Goal: Complete application form

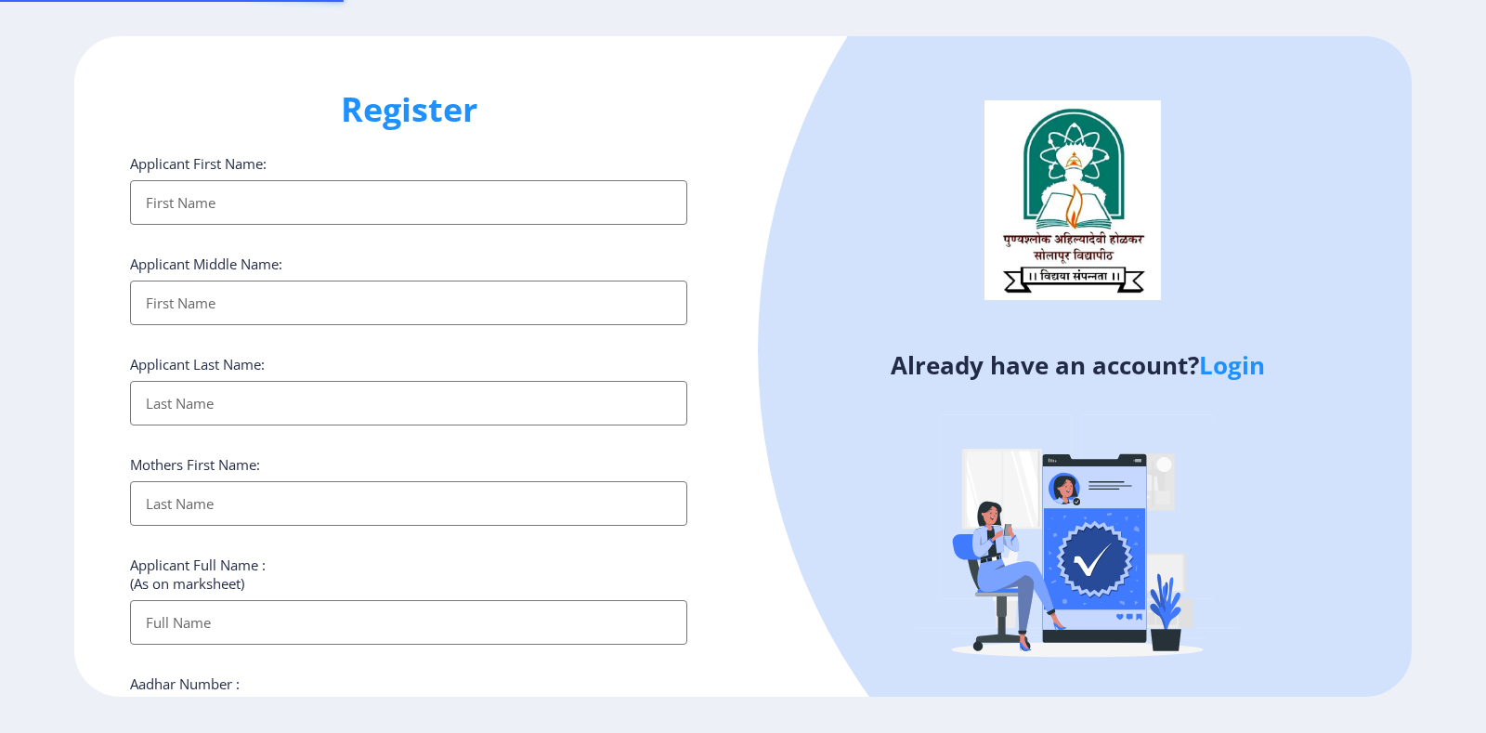
select select
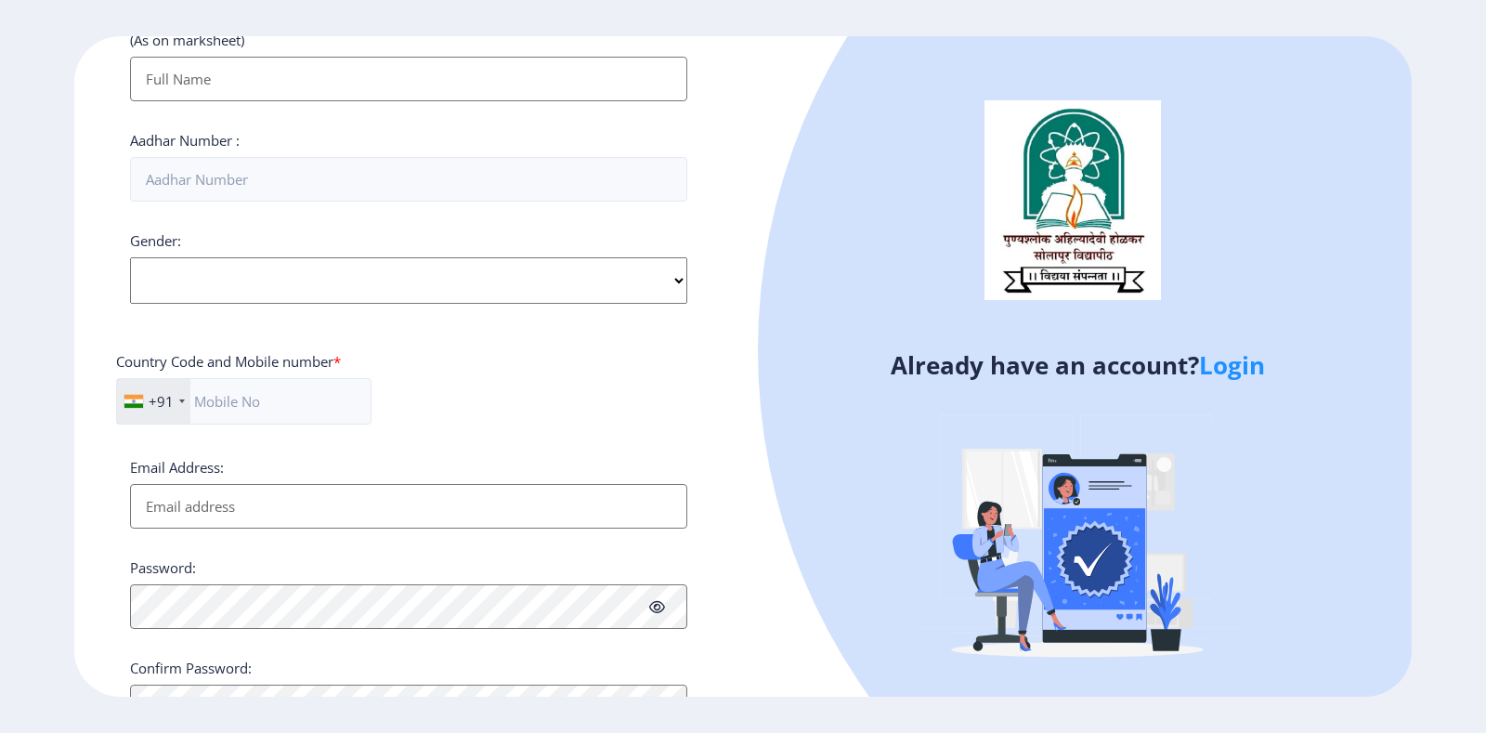
scroll to position [633, 0]
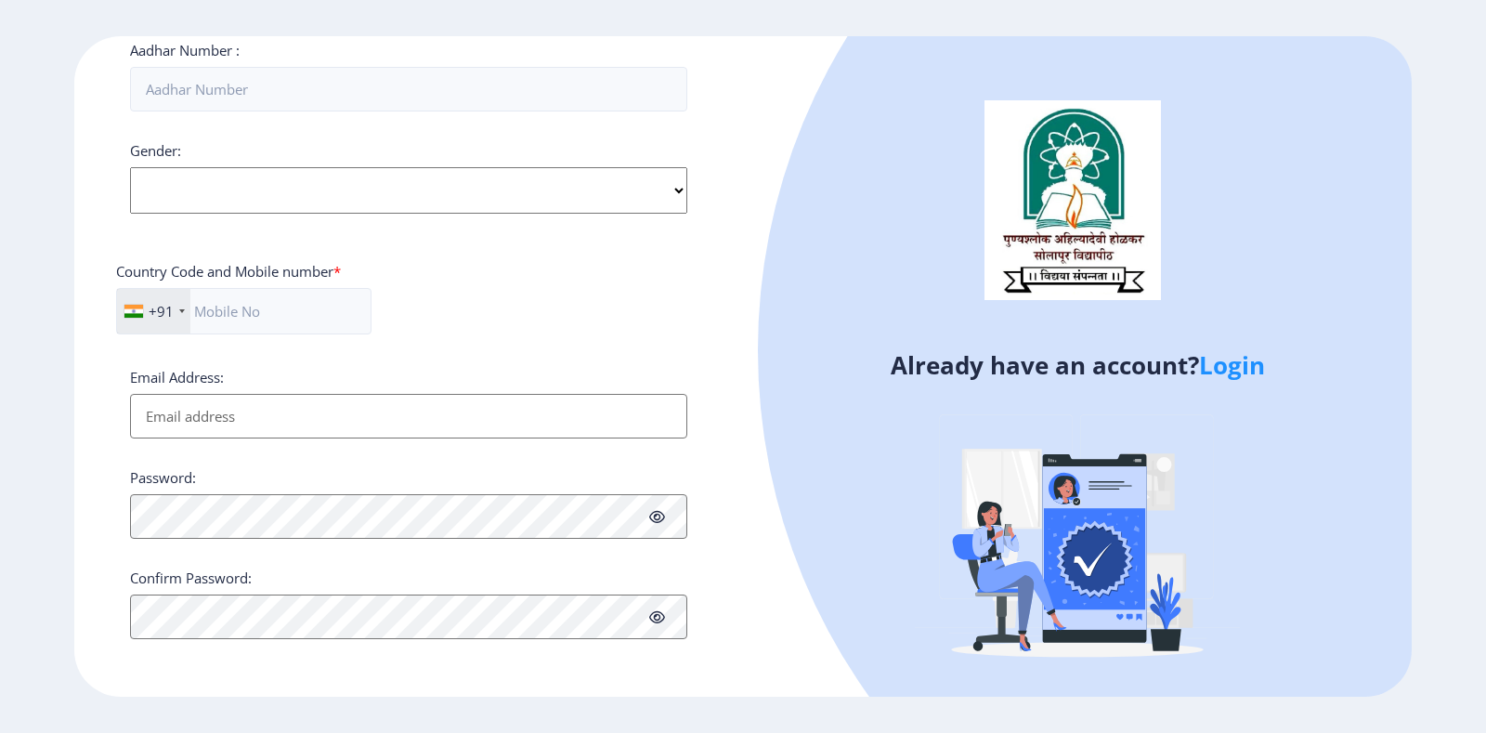
click at [1216, 361] on link "Login" at bounding box center [1232, 364] width 66 height 33
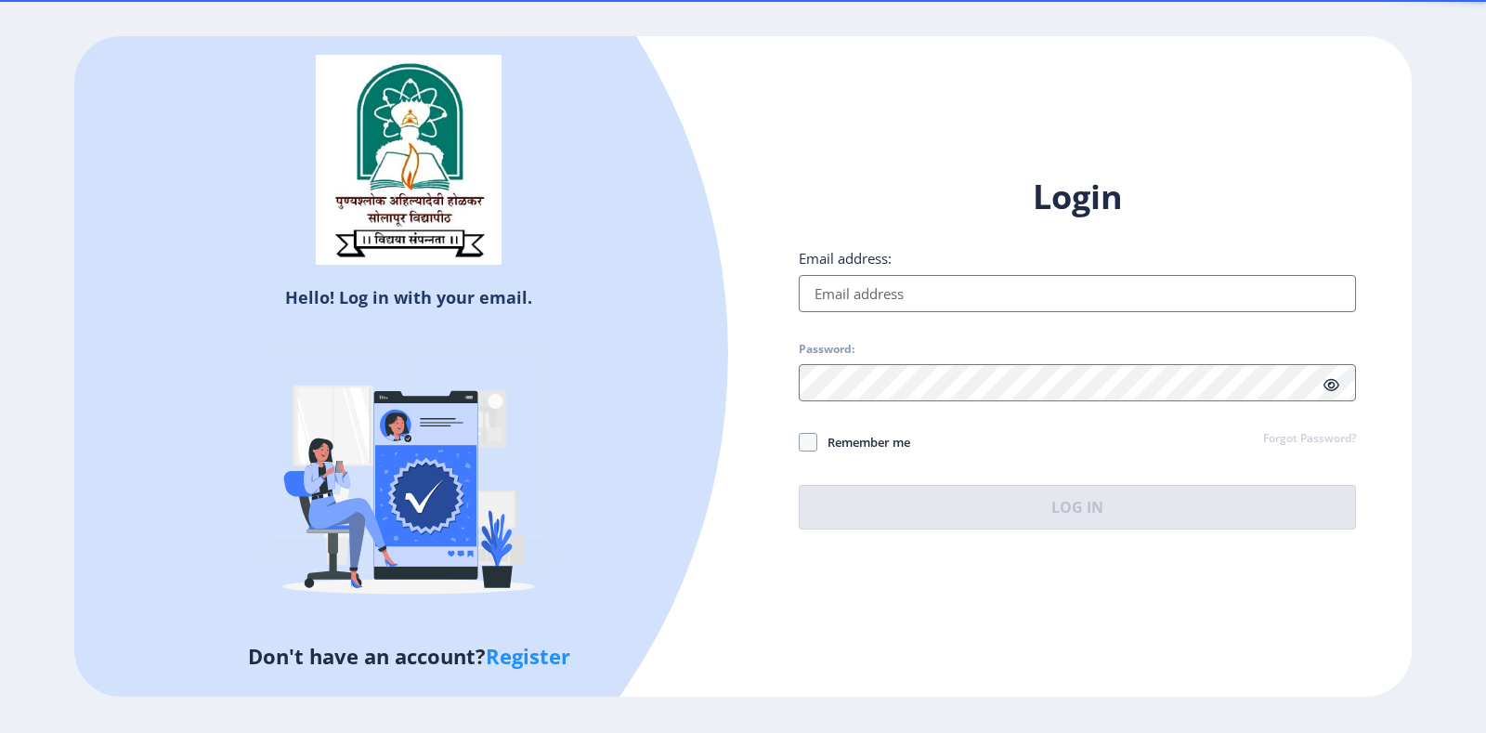
click at [883, 281] on input "Email address:" at bounding box center [1077, 293] width 557 height 37
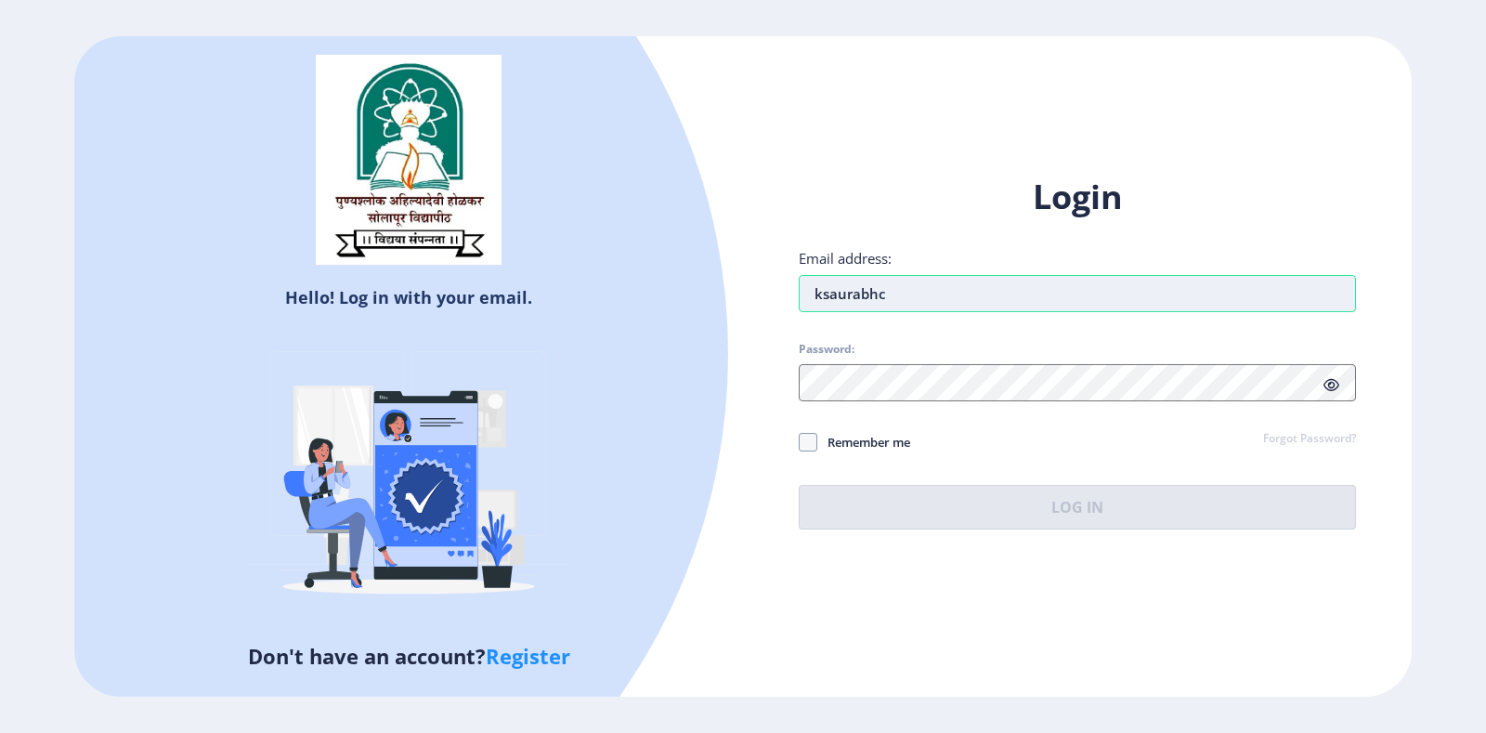
type input "[EMAIL_ADDRESS][DOMAIN_NAME]"
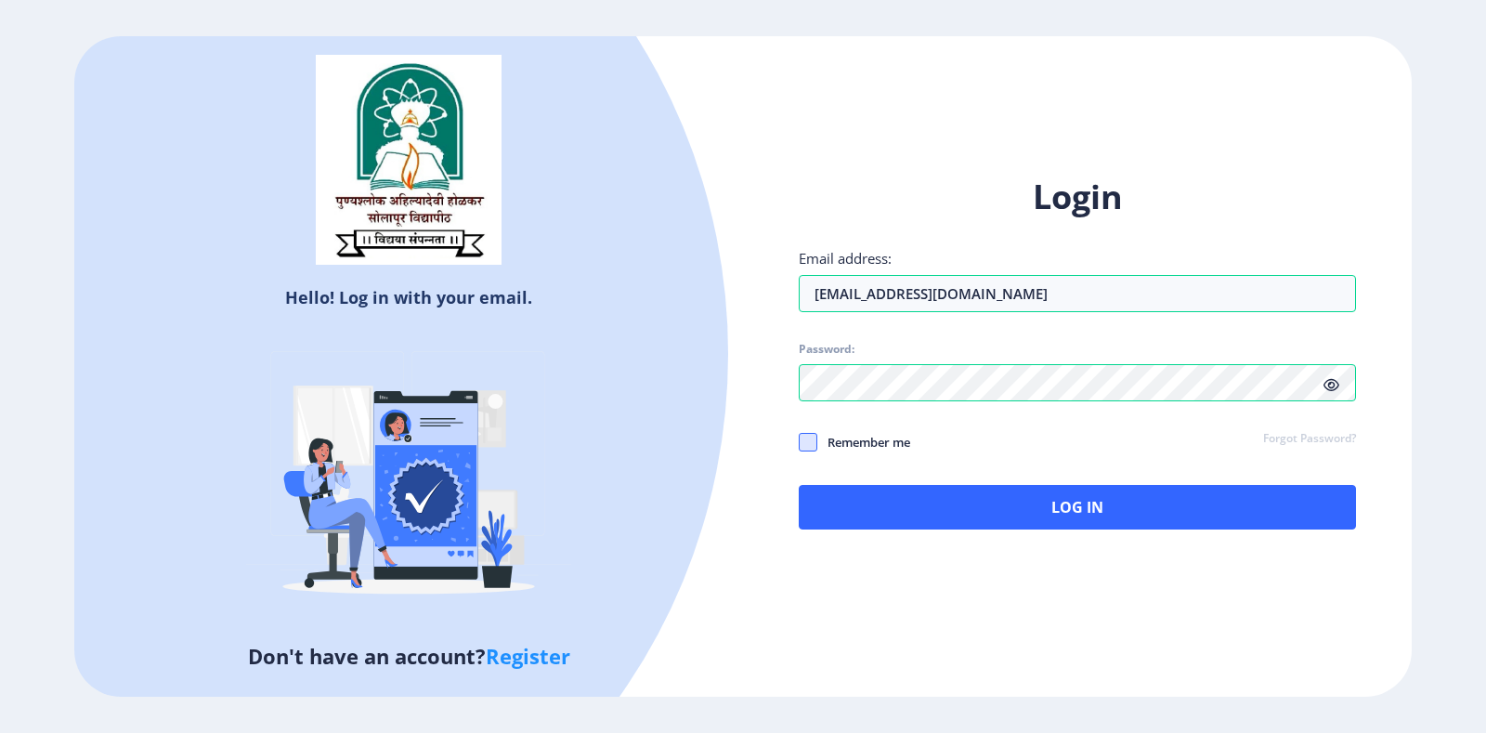
click at [803, 438] on span at bounding box center [808, 442] width 19 height 19
click at [800, 441] on input "Remember me" at bounding box center [799, 441] width 1 height 1
checkbox input "true"
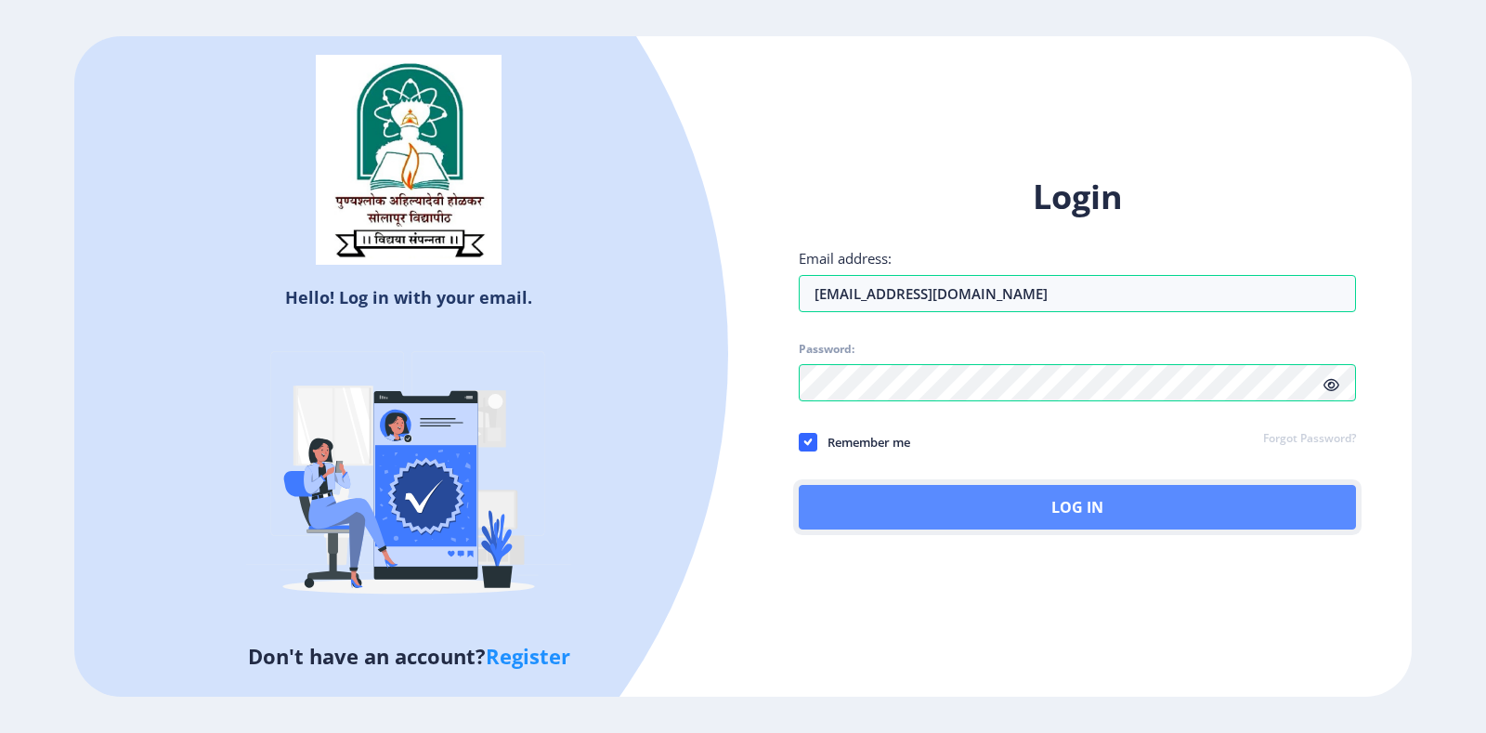
click at [894, 521] on button "Log In" at bounding box center [1077, 507] width 557 height 45
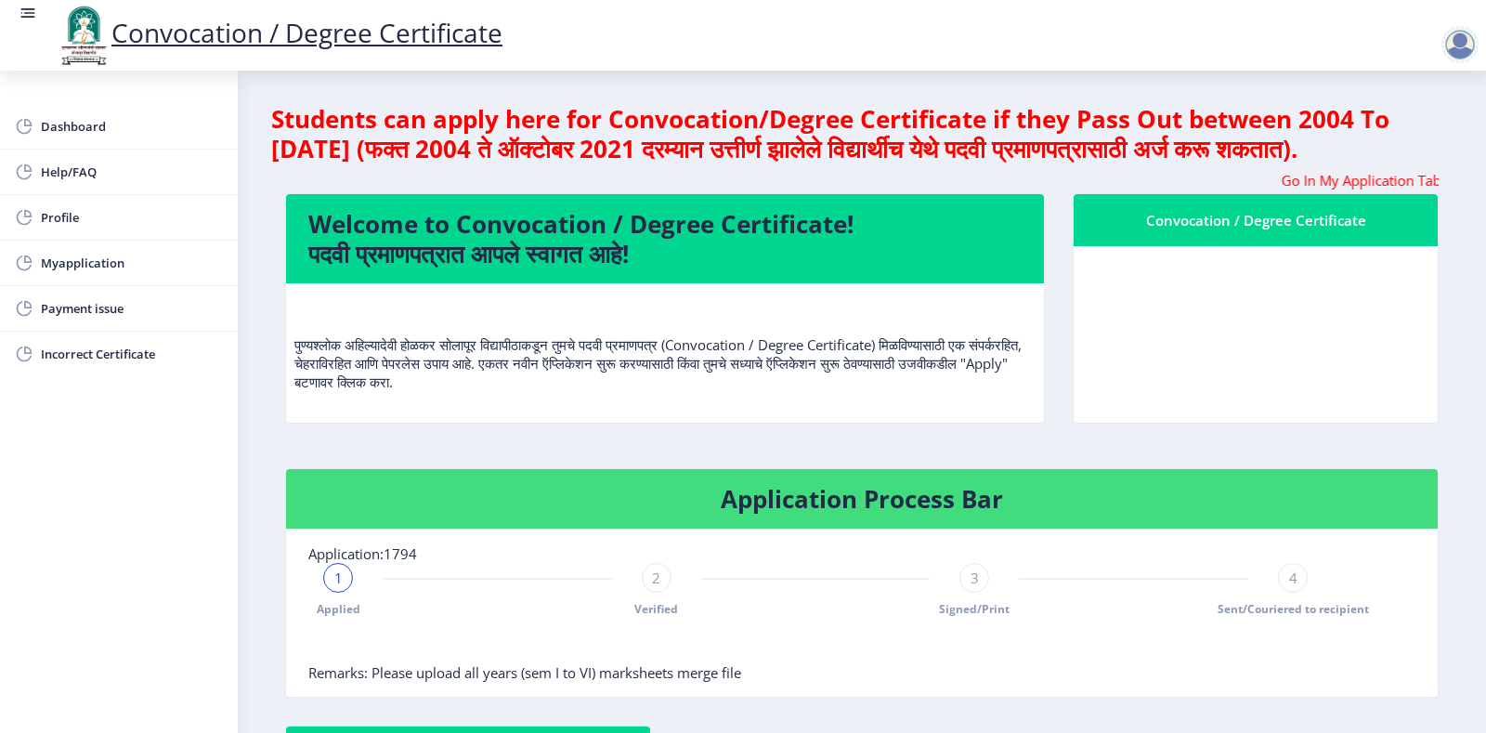
click at [449, 391] on p "पुण्यश्लोक अहिल्यादेवी होळकर सोलापूर विद्यापीठाकडून तुमचे पदवी प्रमाणपत्र (Conv…" at bounding box center [664, 344] width 741 height 93
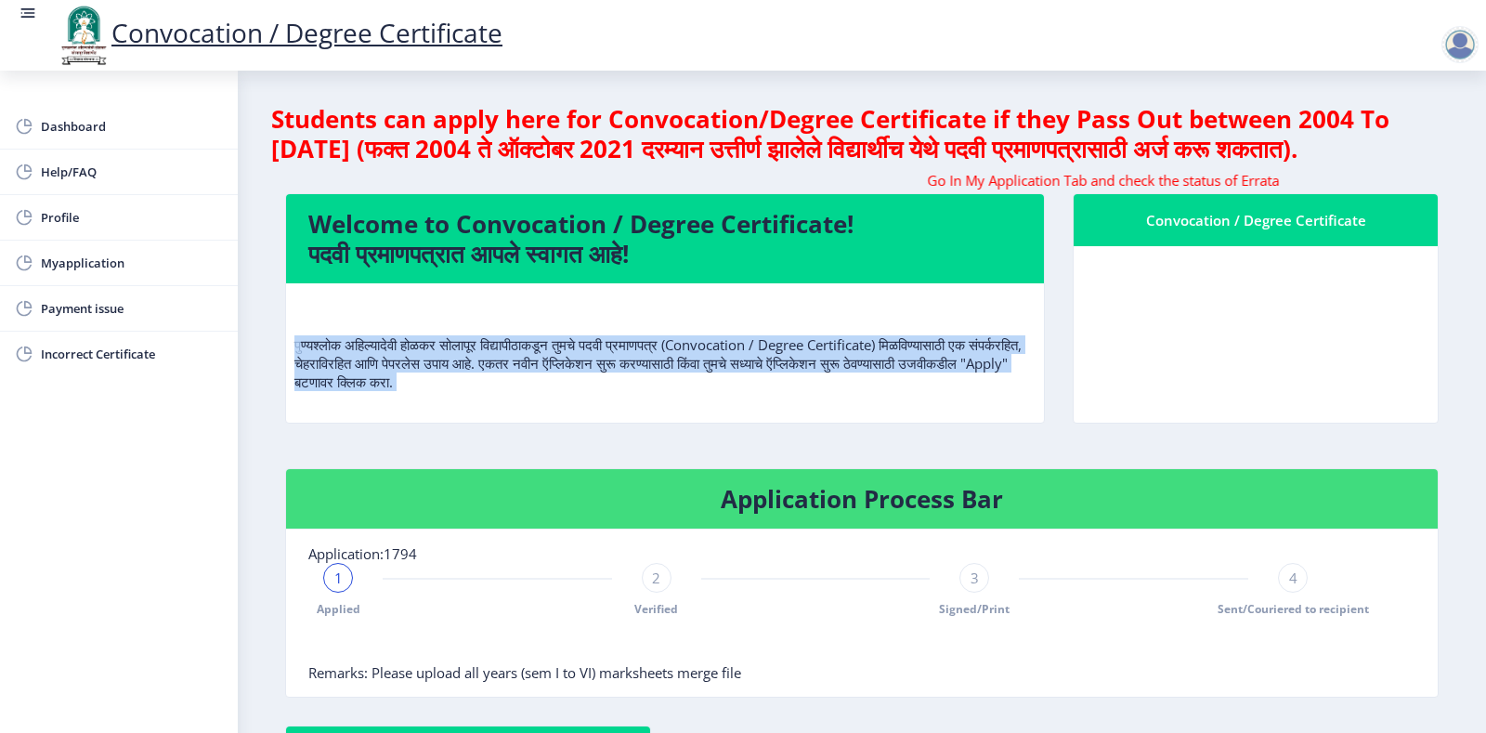
click at [449, 391] on p "पुण्यश्लोक अहिल्यादेवी होळकर सोलापूर विद्यापीठाकडून तुमचे पदवी प्रमाणपत्र (Conv…" at bounding box center [664, 344] width 741 height 93
click at [718, 406] on div "पुण्यश्लोक अहिल्यादेवी होळकर सोलापूर विद्यापीठाकडून तुमचे पदवी प्रमाणपत्र (Conv…" at bounding box center [664, 352] width 741 height 108
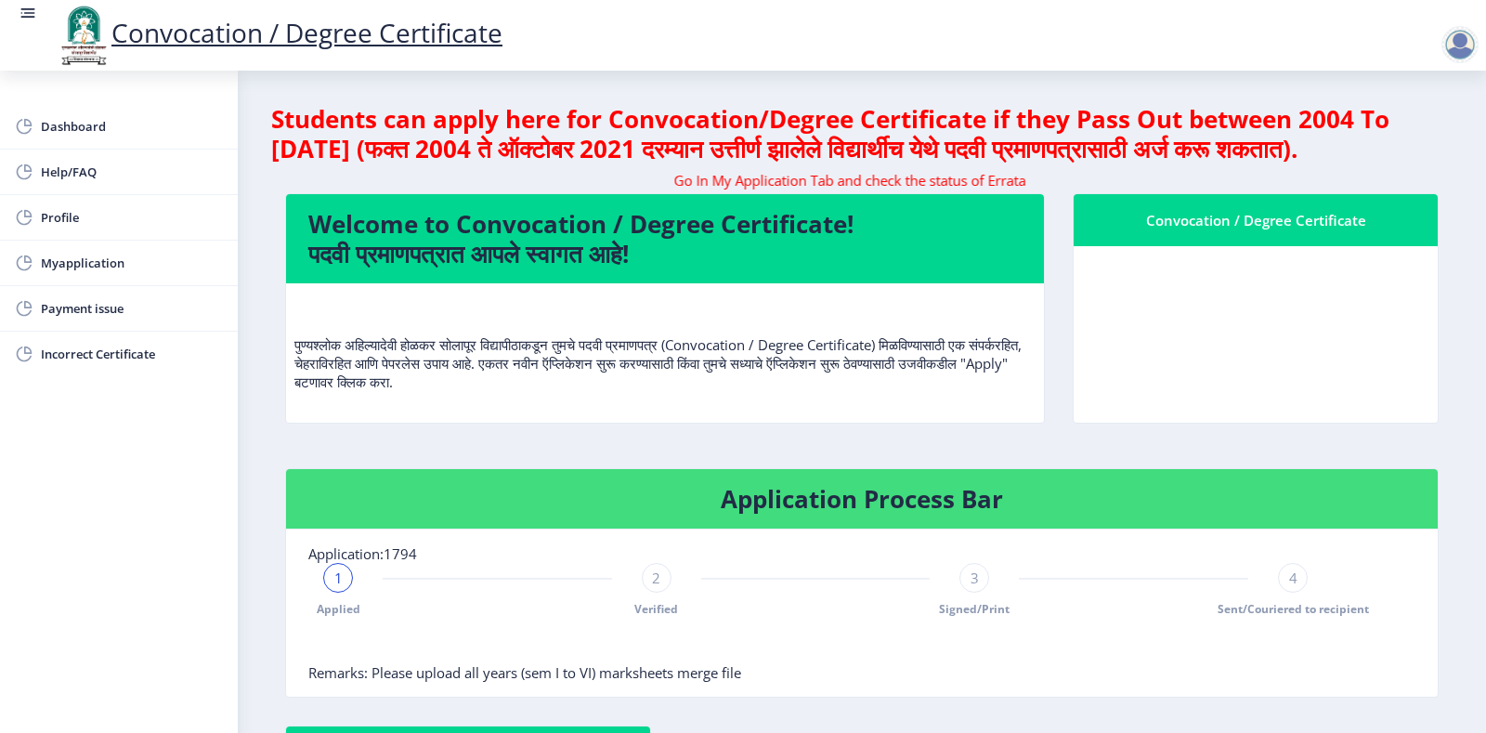
click at [1181, 231] on div "Convocation / Degree Certificate" at bounding box center [1256, 220] width 320 height 22
click at [1139, 299] on nb-card-body at bounding box center [1256, 334] width 364 height 176
click at [51, 213] on span "Profile" at bounding box center [132, 217] width 182 height 22
select select
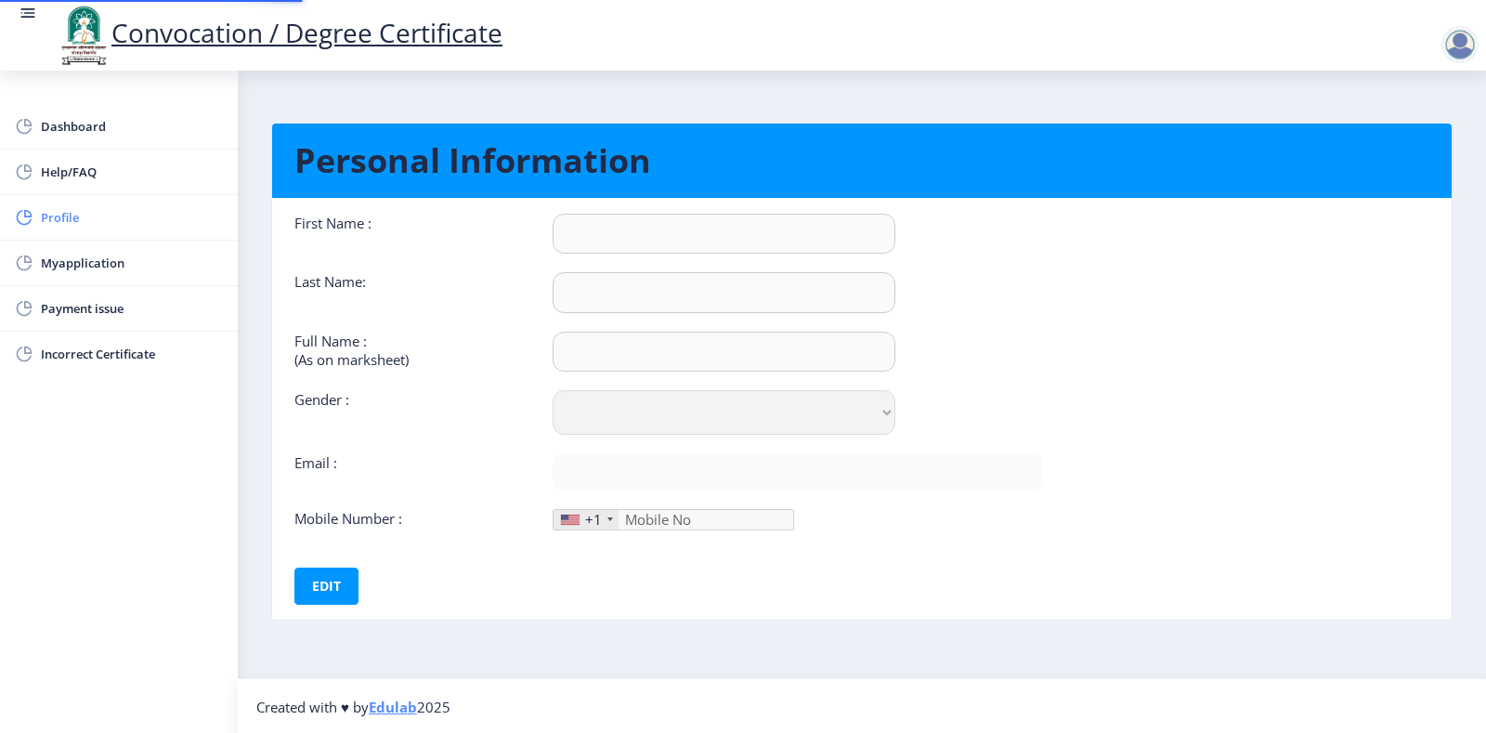
type input "saurabh"
type input "kadam"
type input "kadam [PERSON_NAME]"
select select "[DEMOGRAPHIC_DATA]"
type input "[EMAIL_ADDRESS][DOMAIN_NAME]"
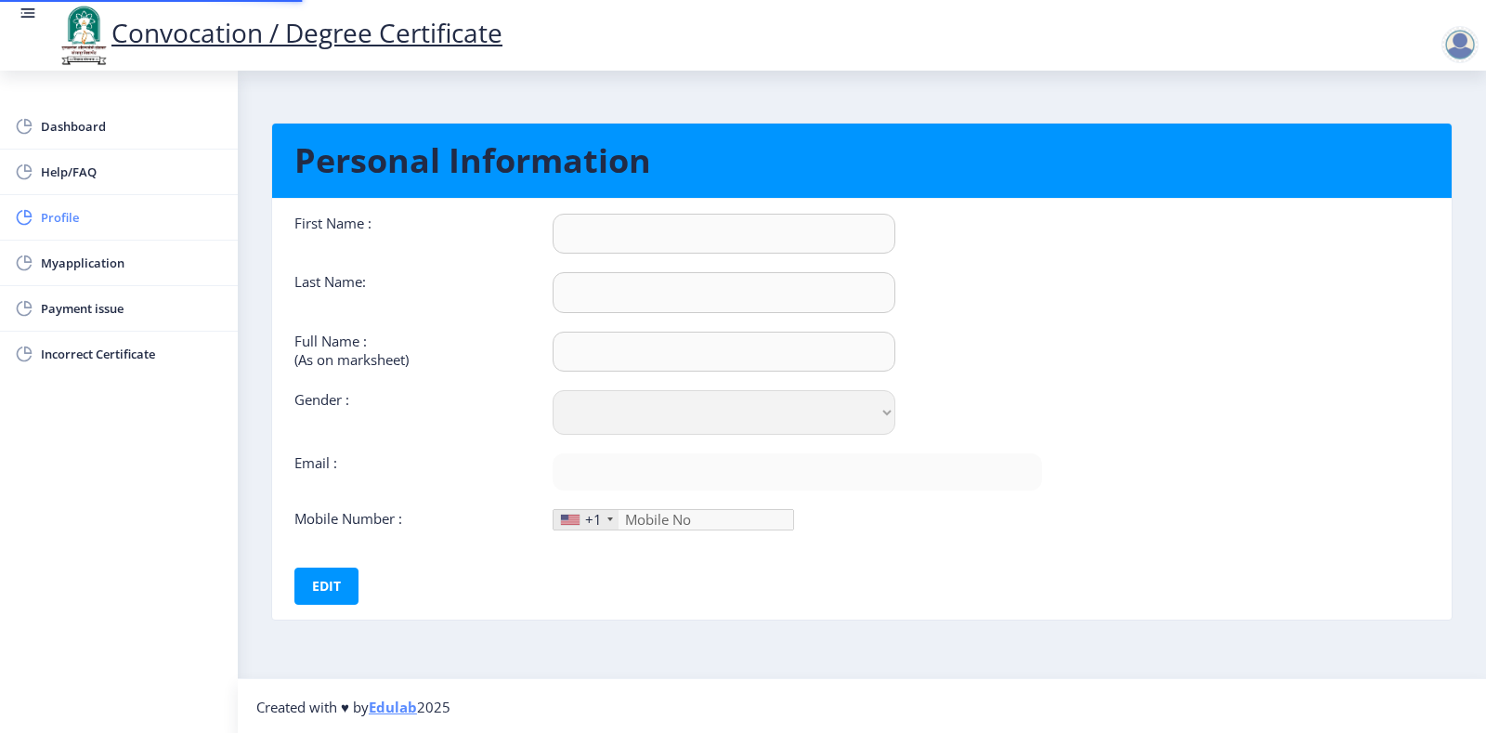
type input "7350871222"
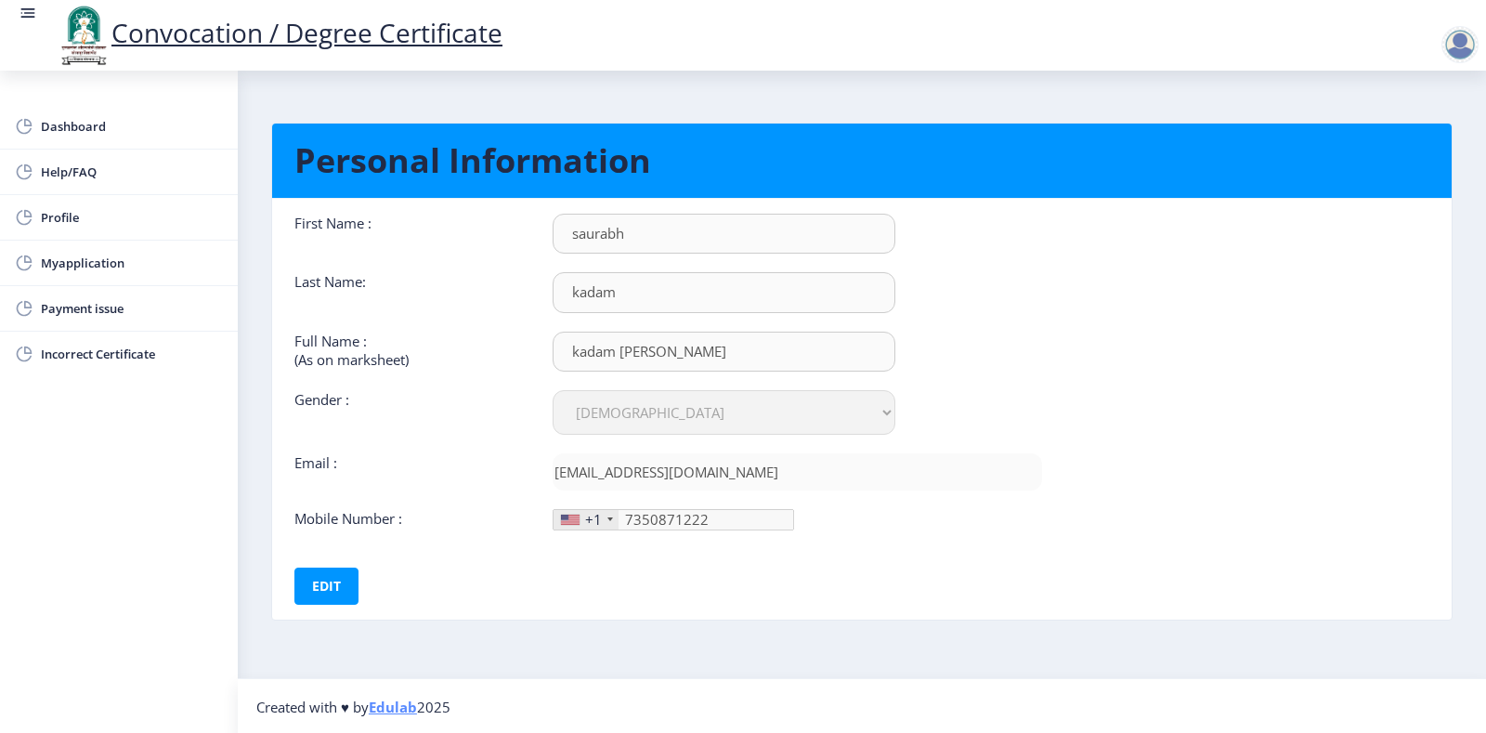
scroll to position [2, 0]
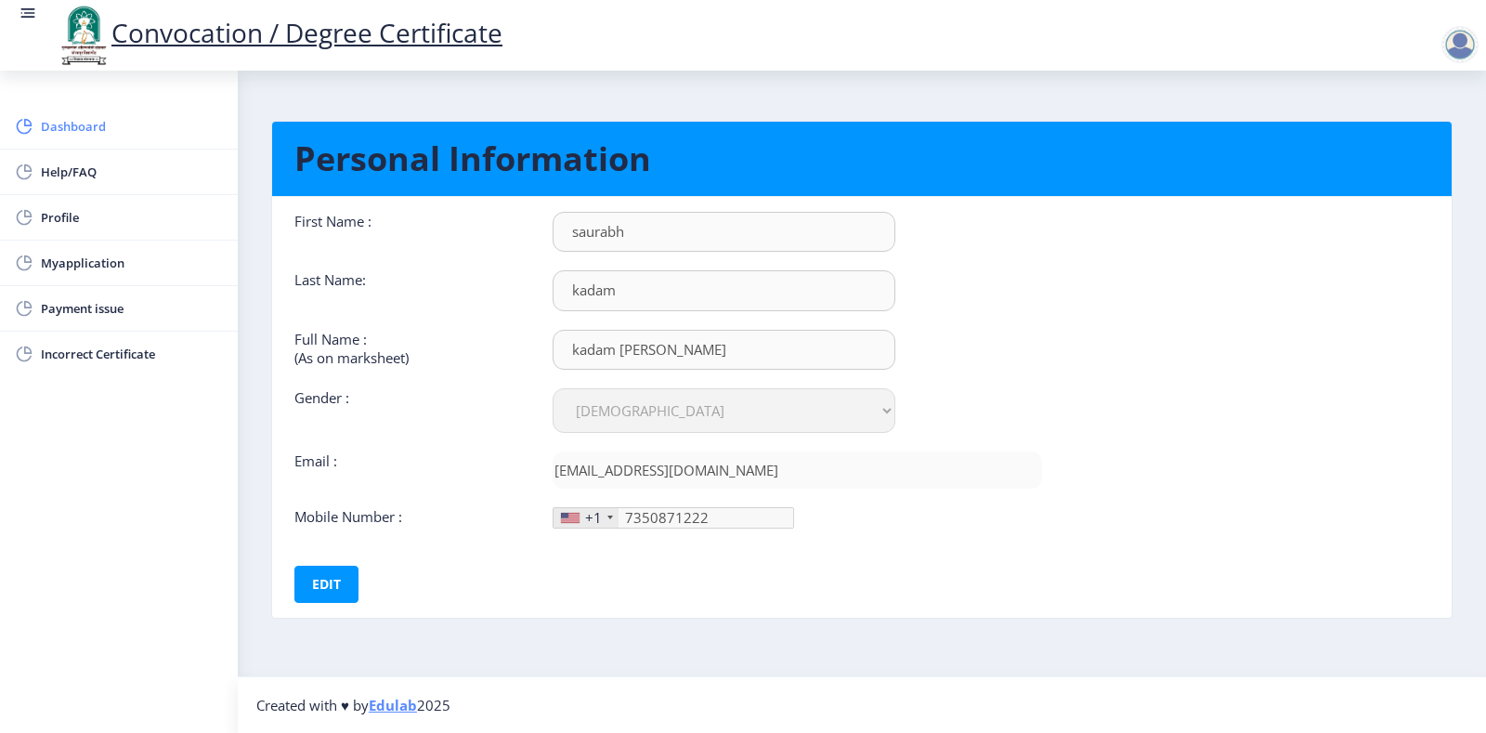
click at [106, 136] on span "Dashboard" at bounding box center [132, 126] width 182 height 22
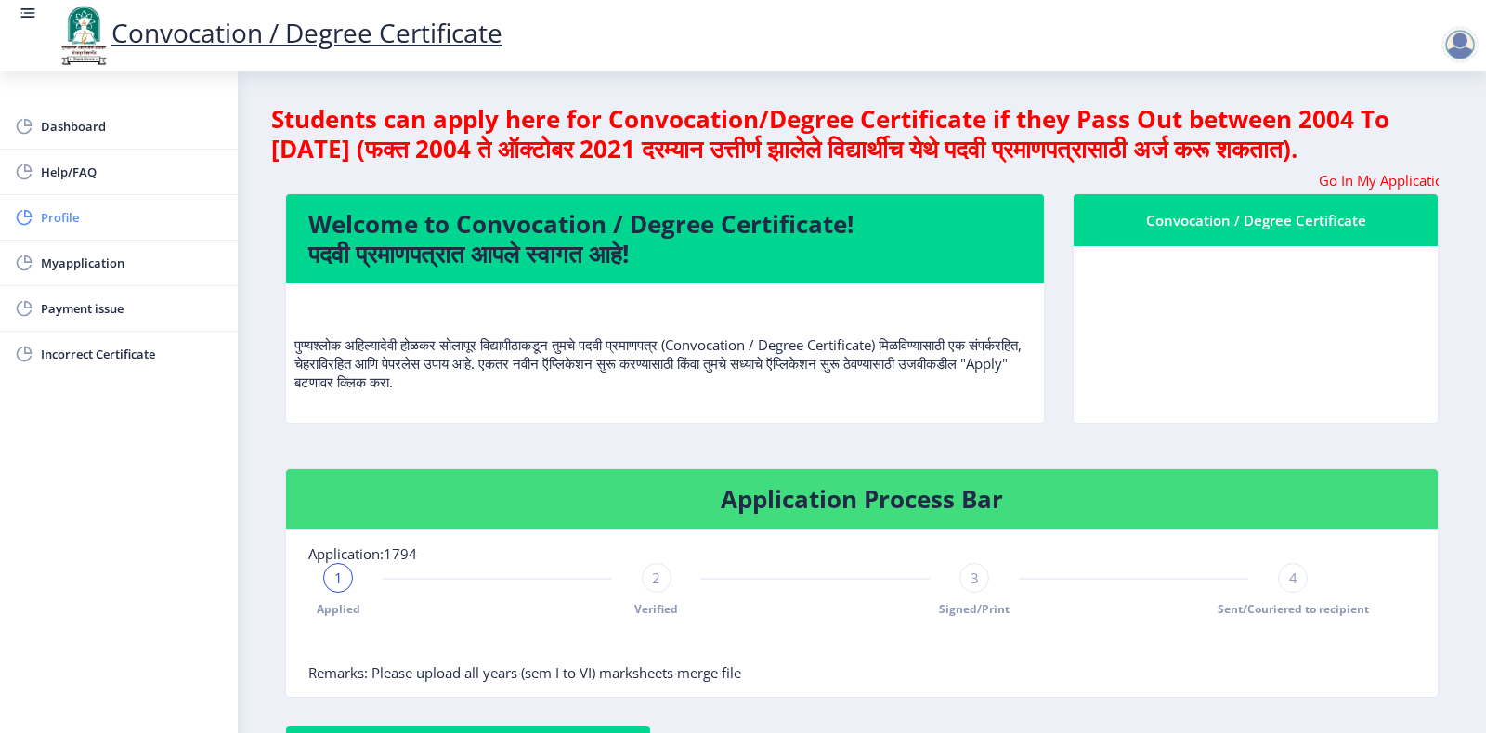
click at [117, 221] on span "Profile" at bounding box center [132, 217] width 182 height 22
select select
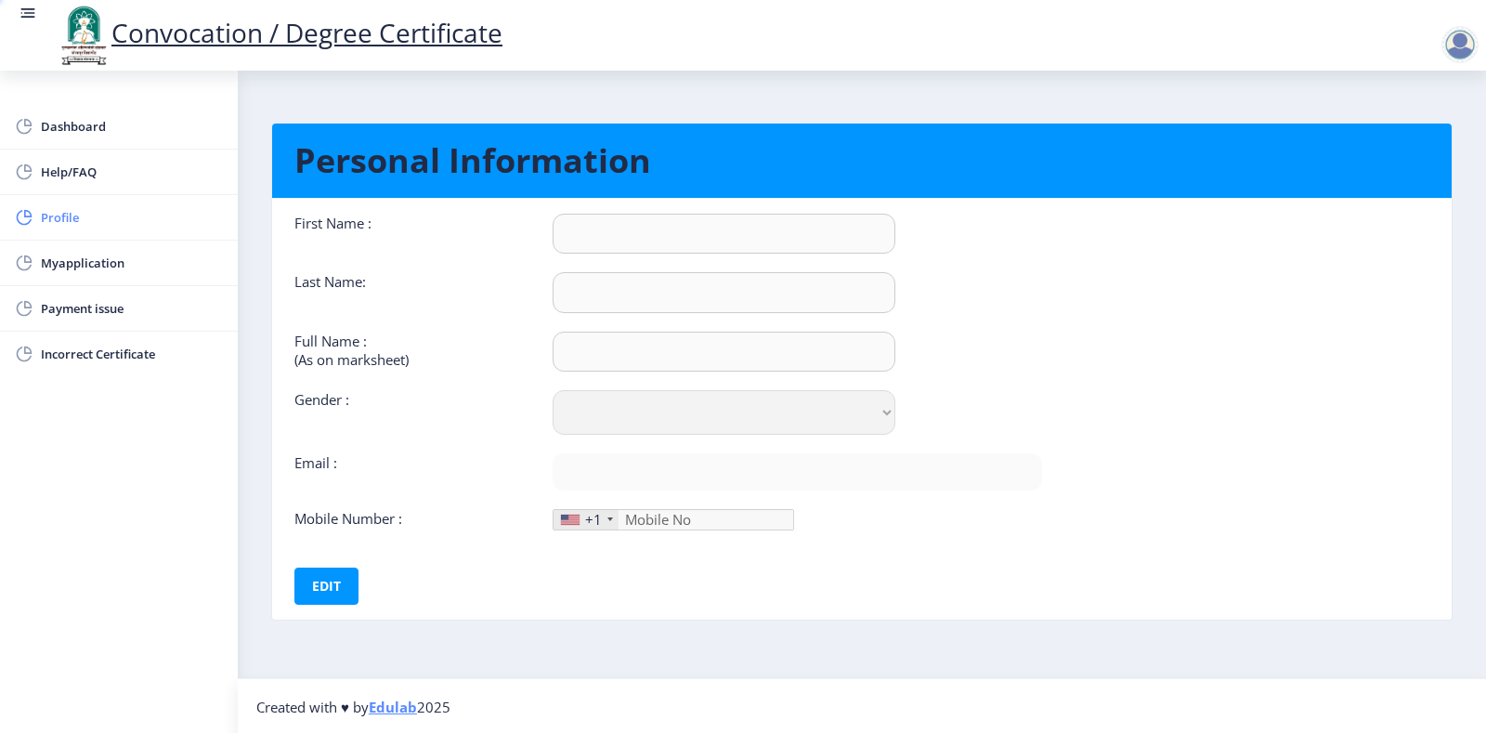
type input "saurabh"
type input "kadam"
type input "kadam [PERSON_NAME]"
select select "[DEMOGRAPHIC_DATA]"
type input "[EMAIL_ADDRESS][DOMAIN_NAME]"
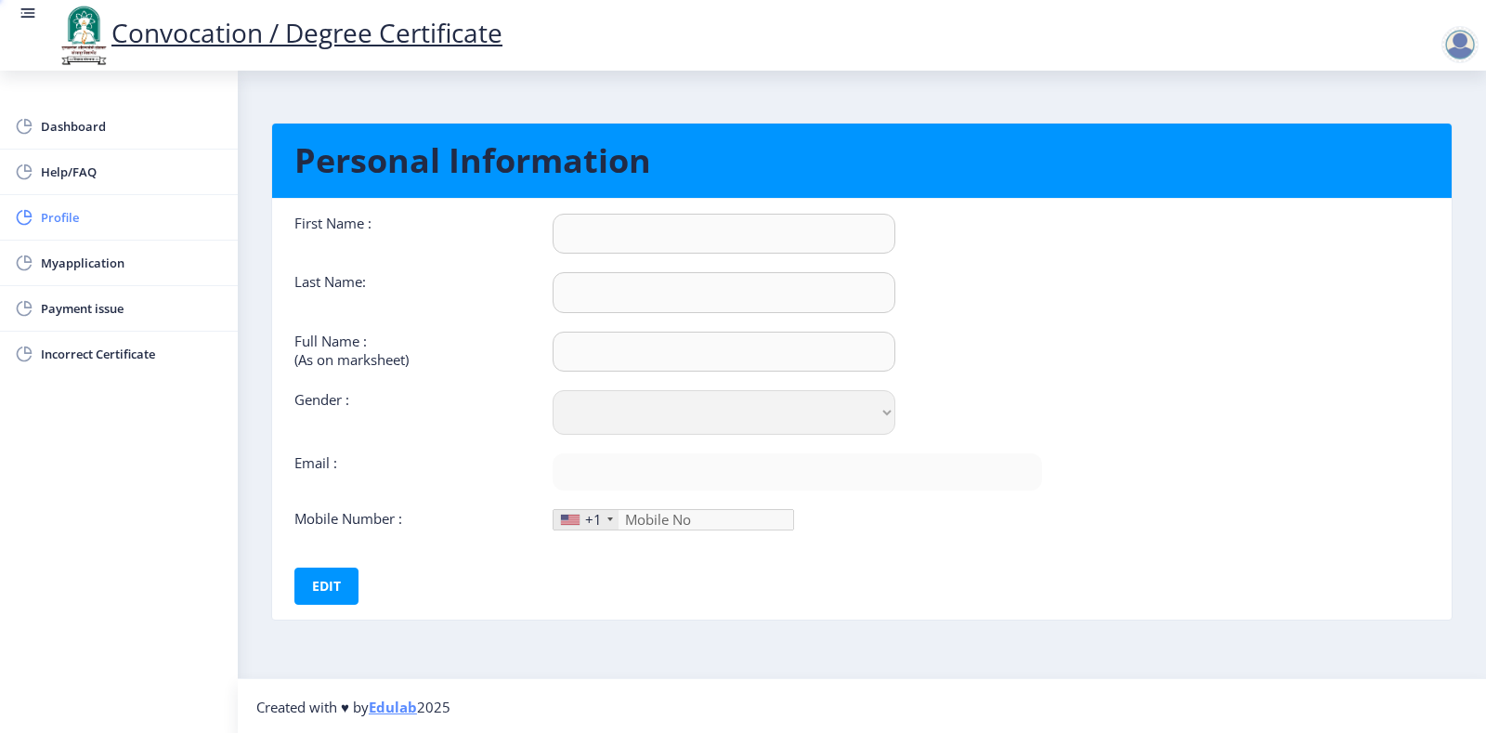
type input "7350871222"
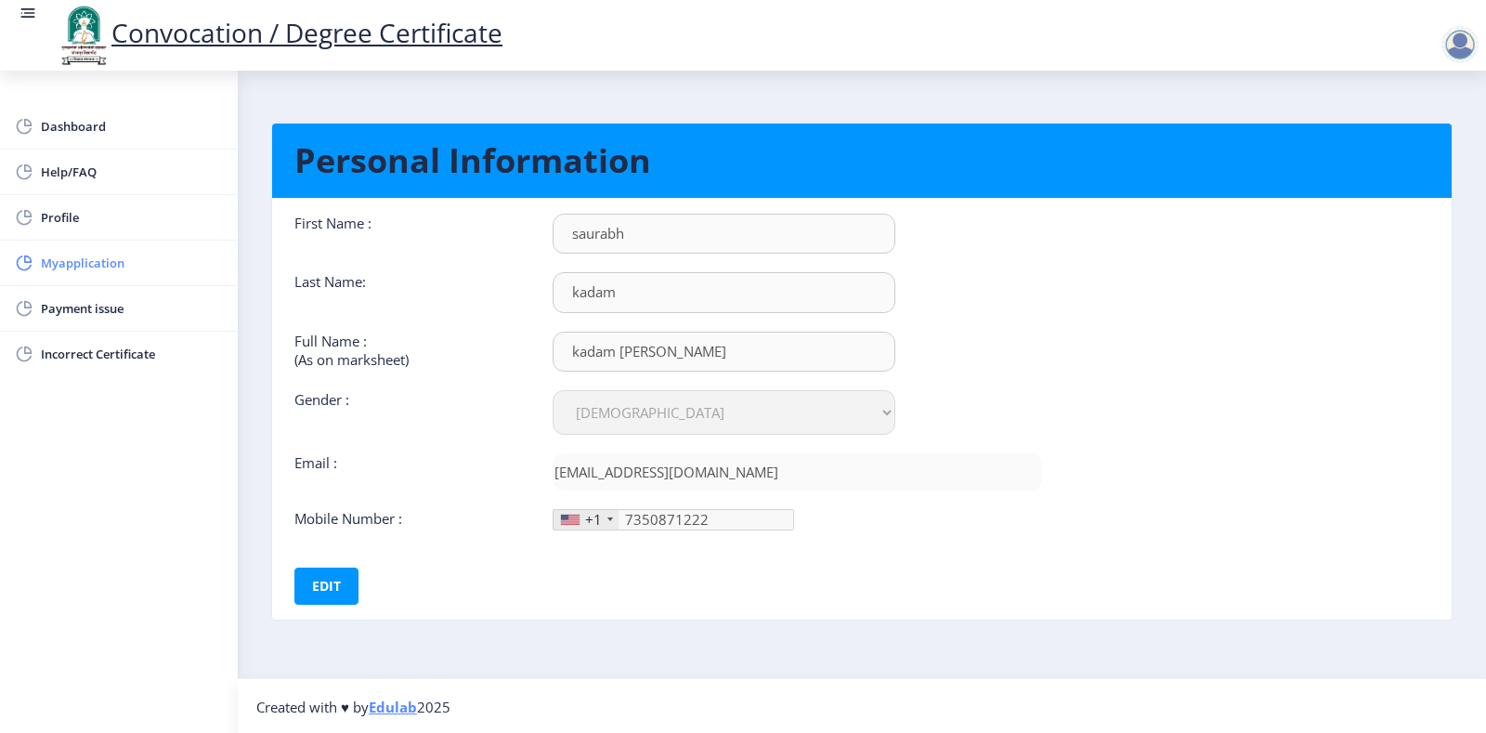
click at [88, 262] on span "Myapplication" at bounding box center [132, 263] width 182 height 22
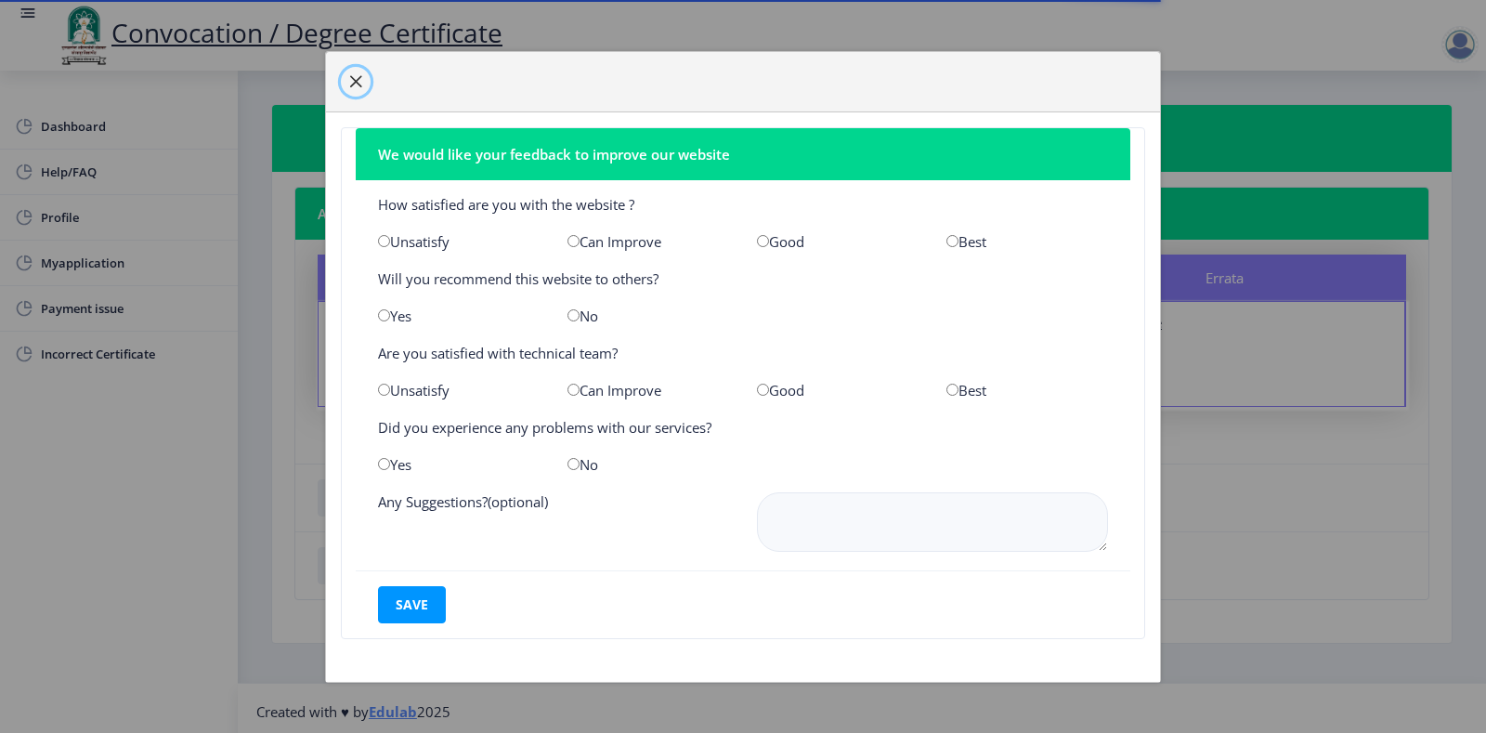
click at [354, 90] on button "button" at bounding box center [356, 82] width 30 height 30
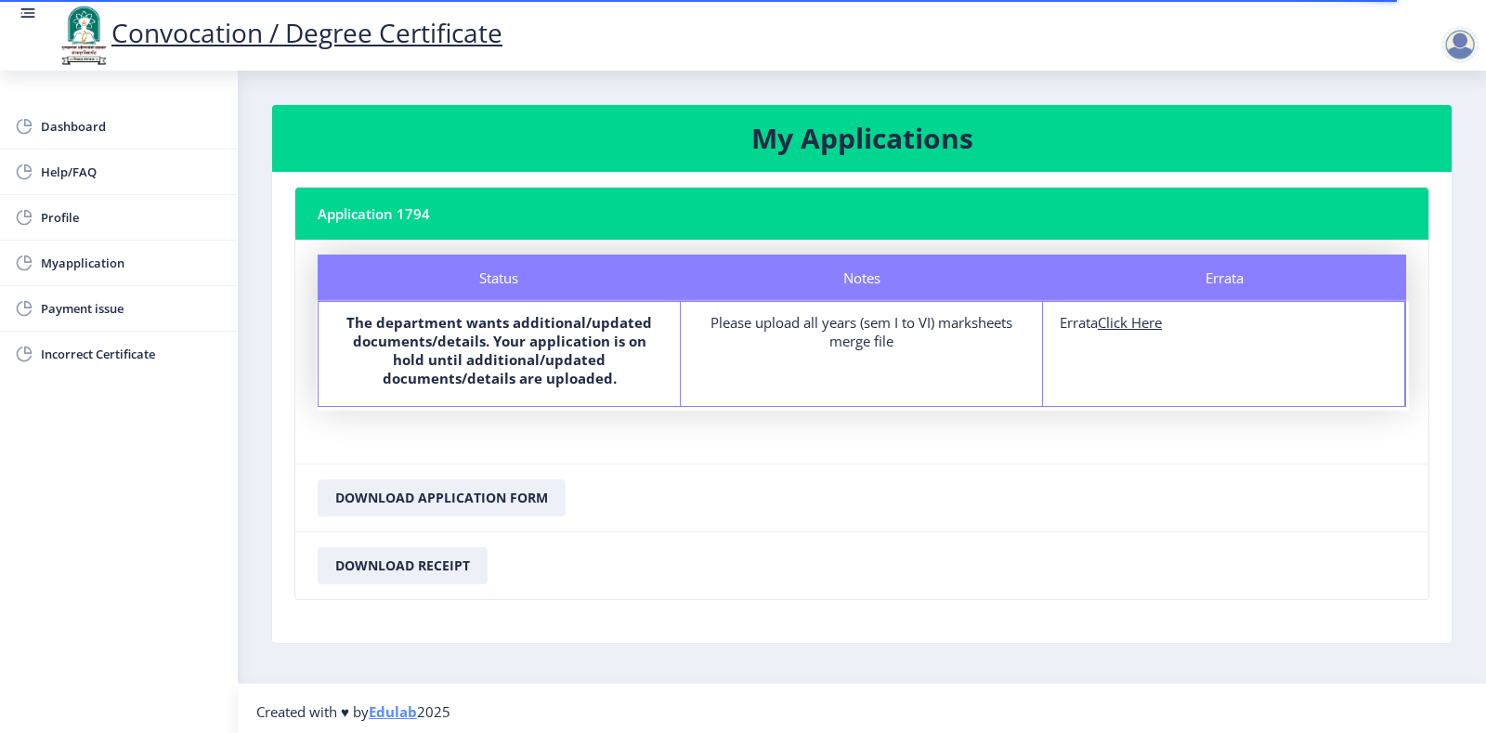
click at [1124, 327] on u "Click Here" at bounding box center [1130, 322] width 64 height 19
select select
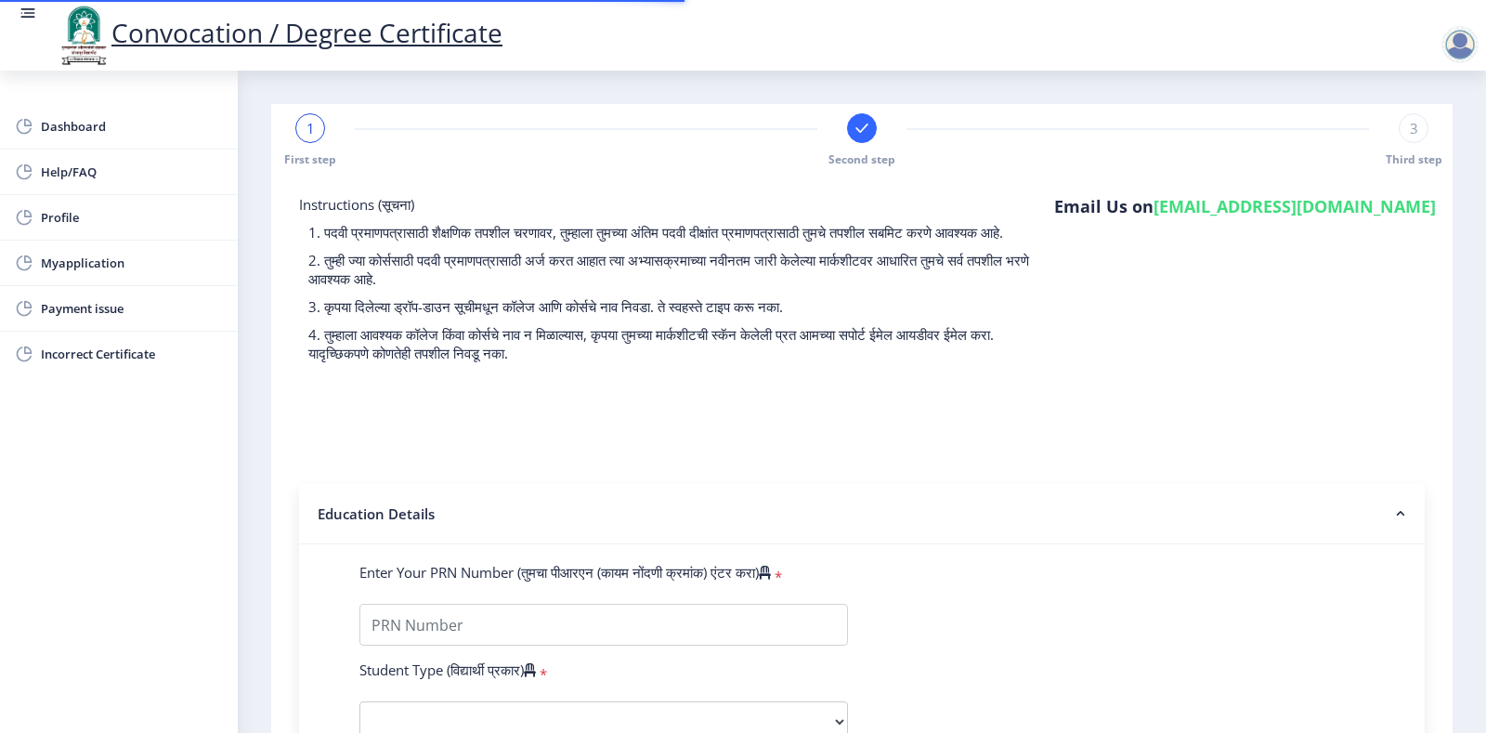
type input "2016032500052573"
select select "Regular"
select select "2019"
select select "March"
select select "Grade A"
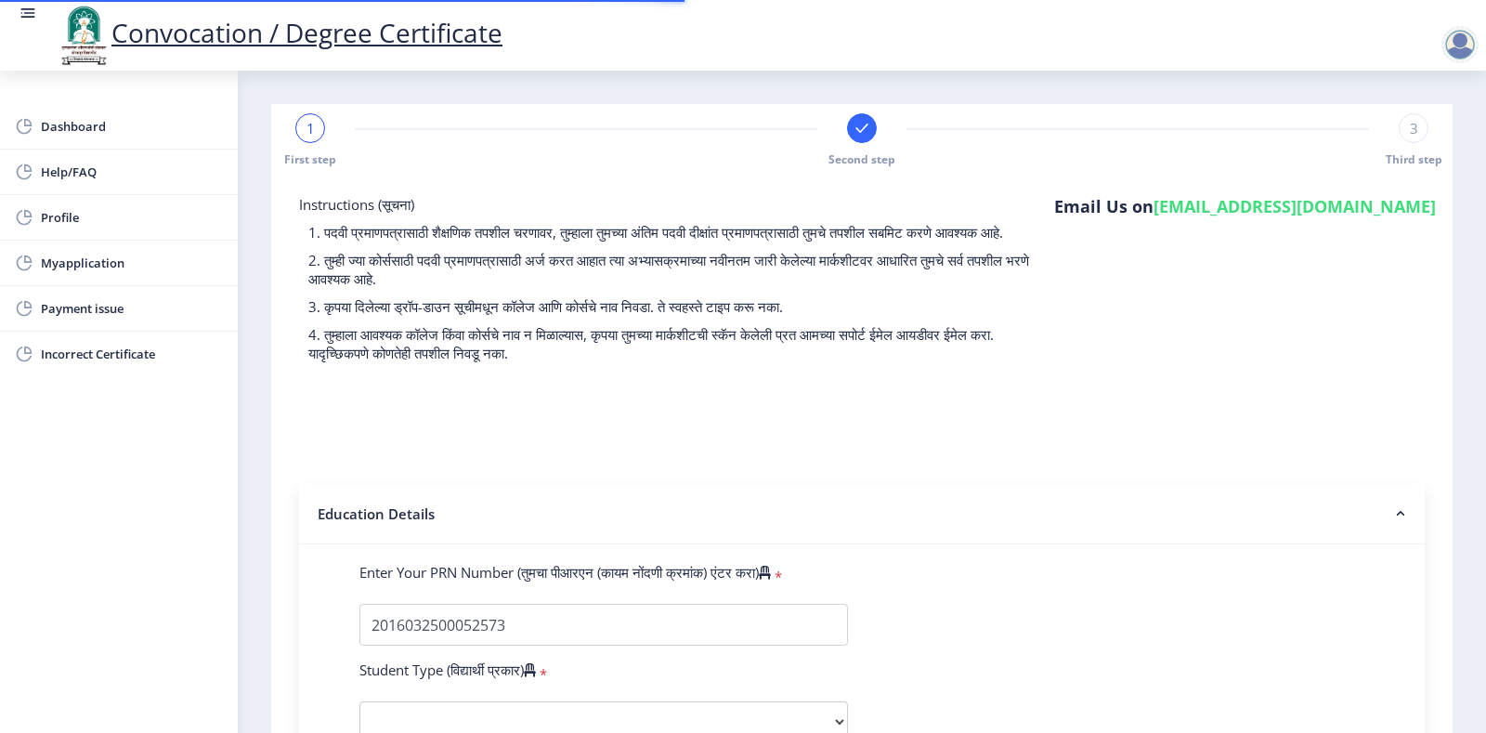
type input "622426"
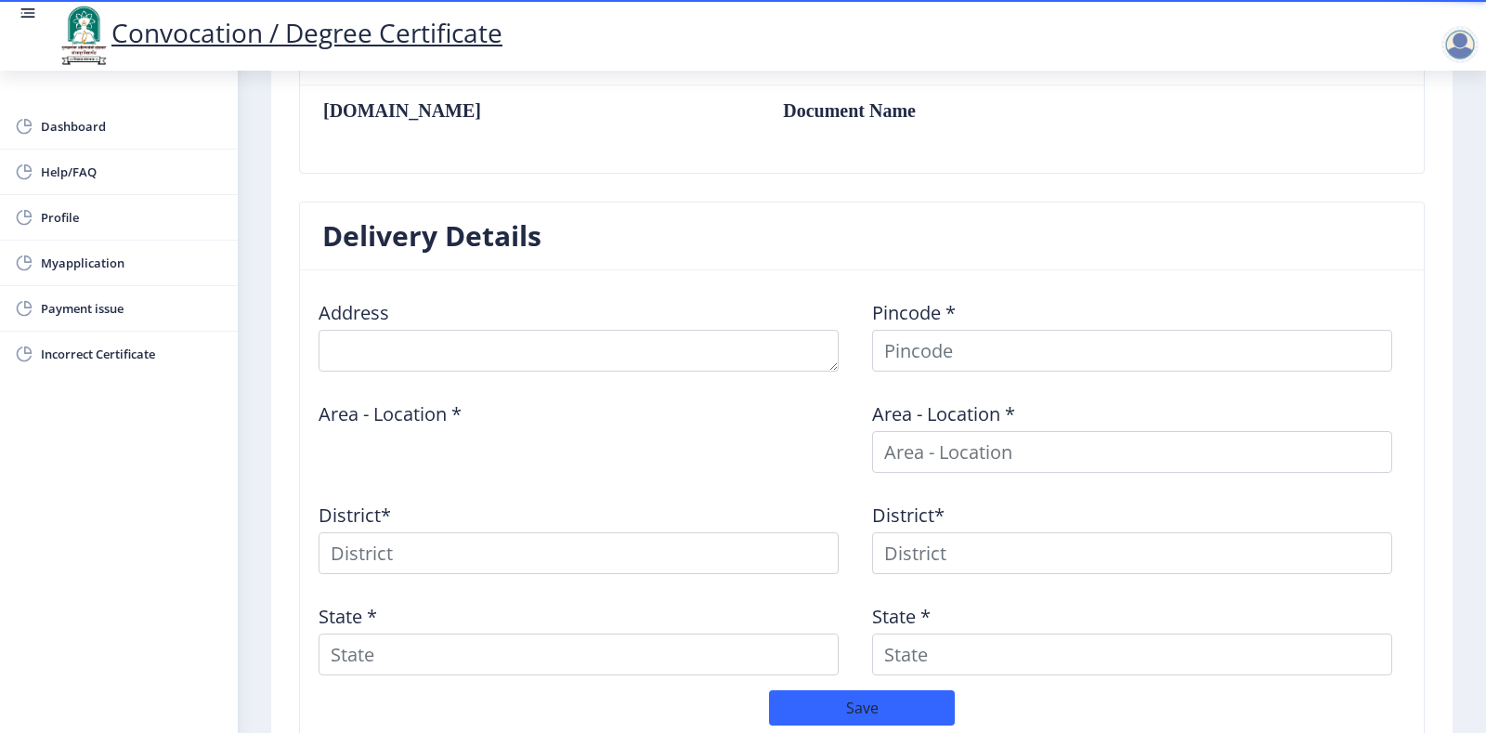
scroll to position [770, 0]
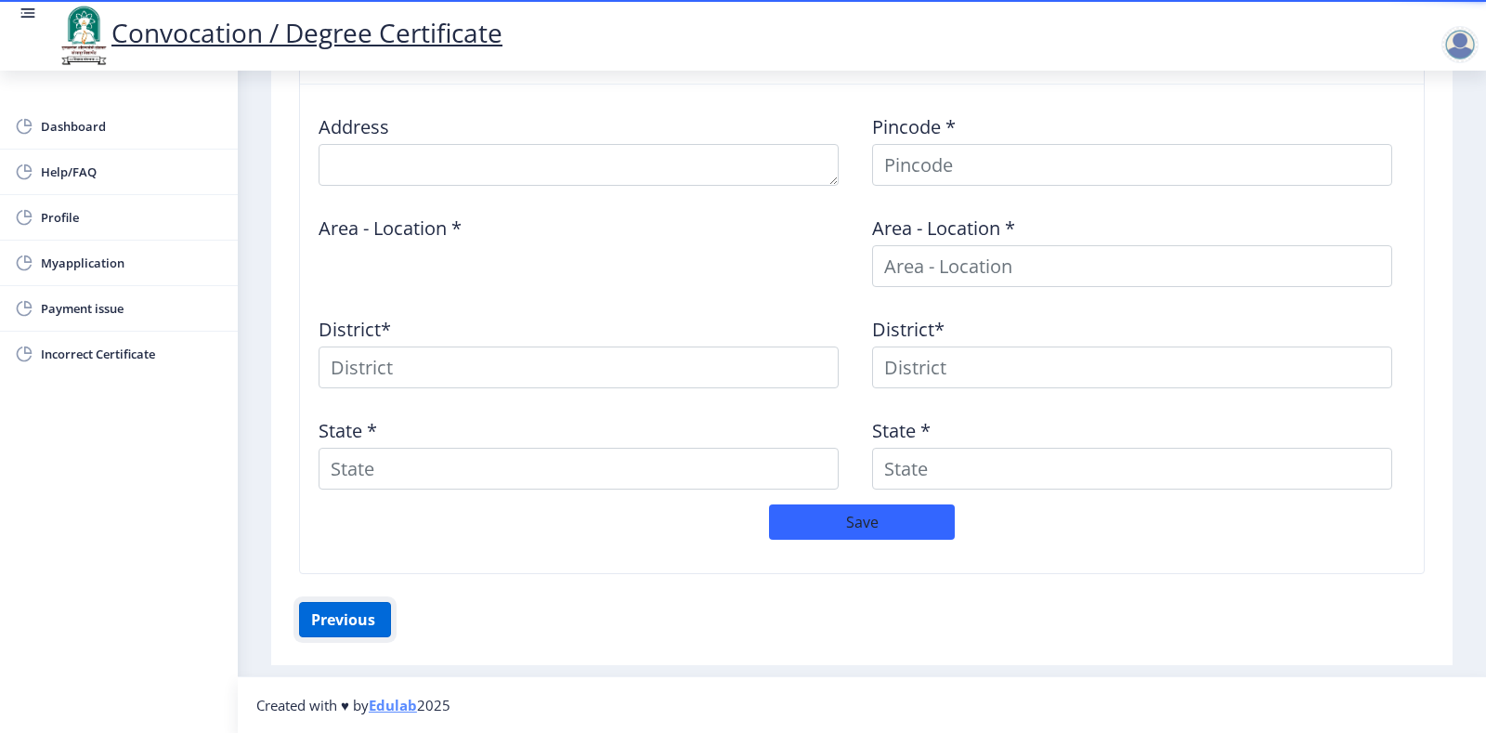
click at [313, 619] on button "Previous ‍" at bounding box center [345, 619] width 92 height 35
